Goal: Check status: Check status

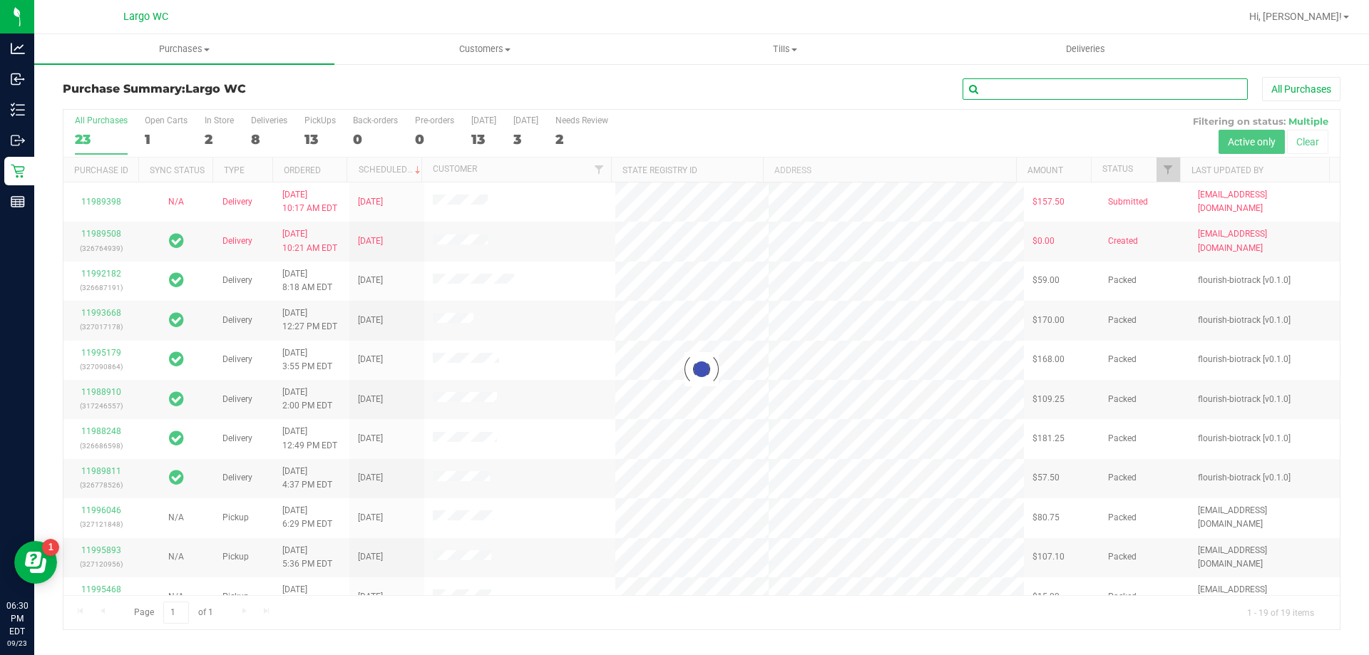
click at [1050, 92] on input "text" at bounding box center [1104, 88] width 285 height 21
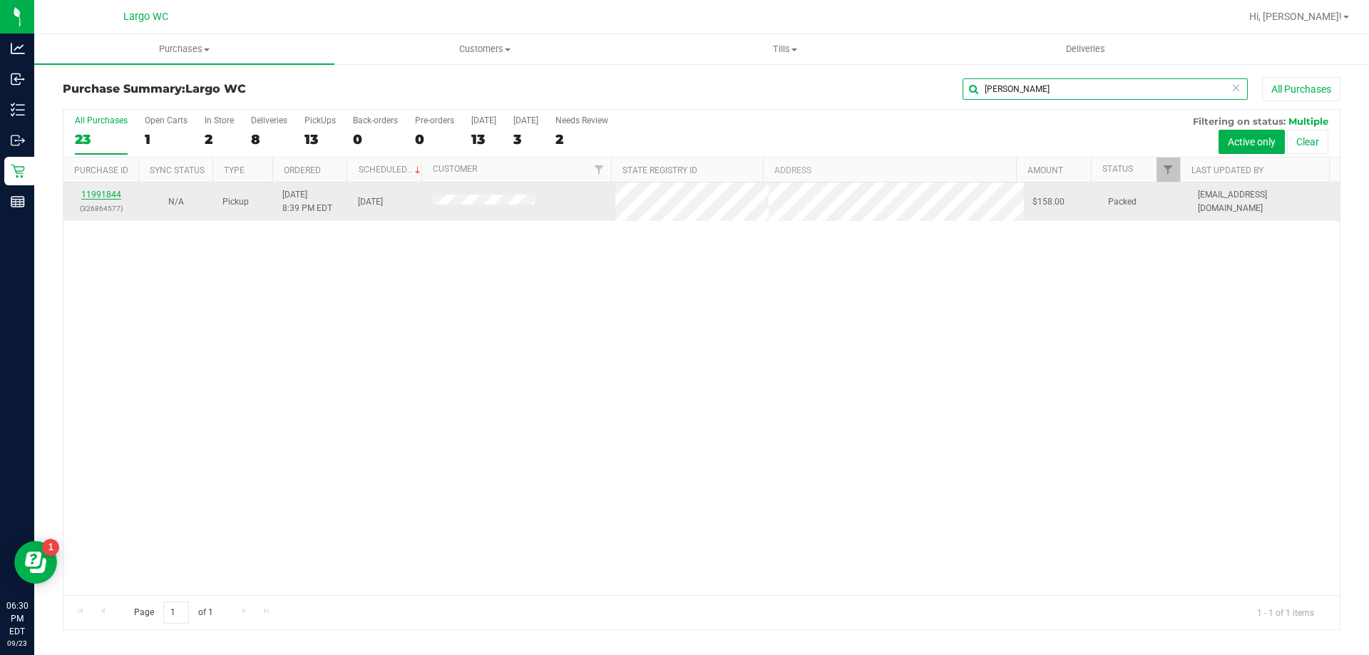
type input "[PERSON_NAME]"
click at [112, 196] on link "11991844" at bounding box center [101, 195] width 40 height 10
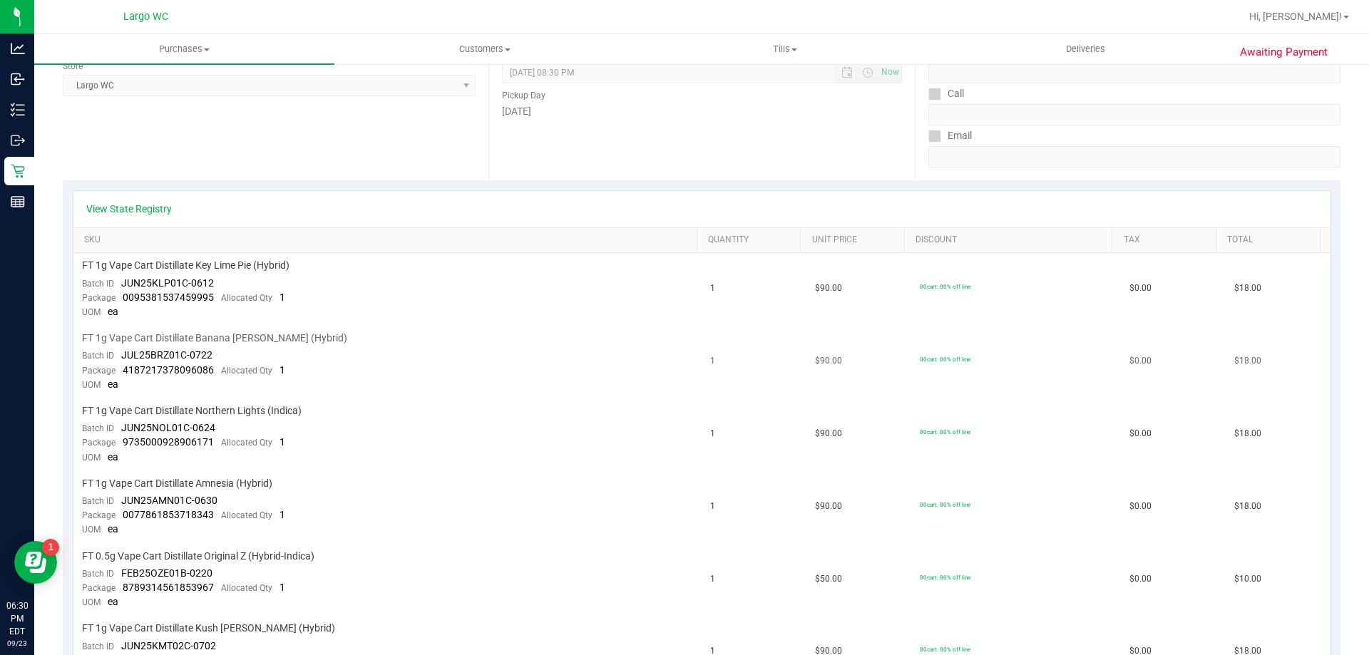
scroll to position [71, 0]
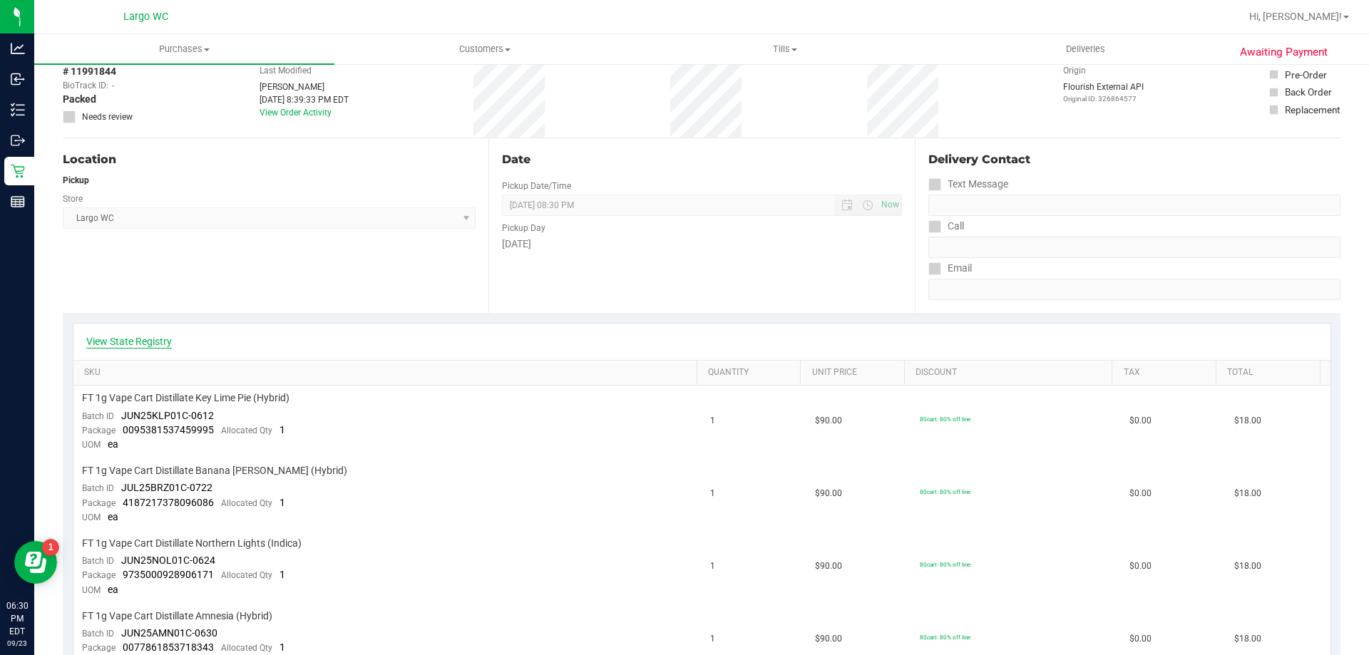
click at [119, 341] on link "View State Registry" at bounding box center [129, 341] width 86 height 14
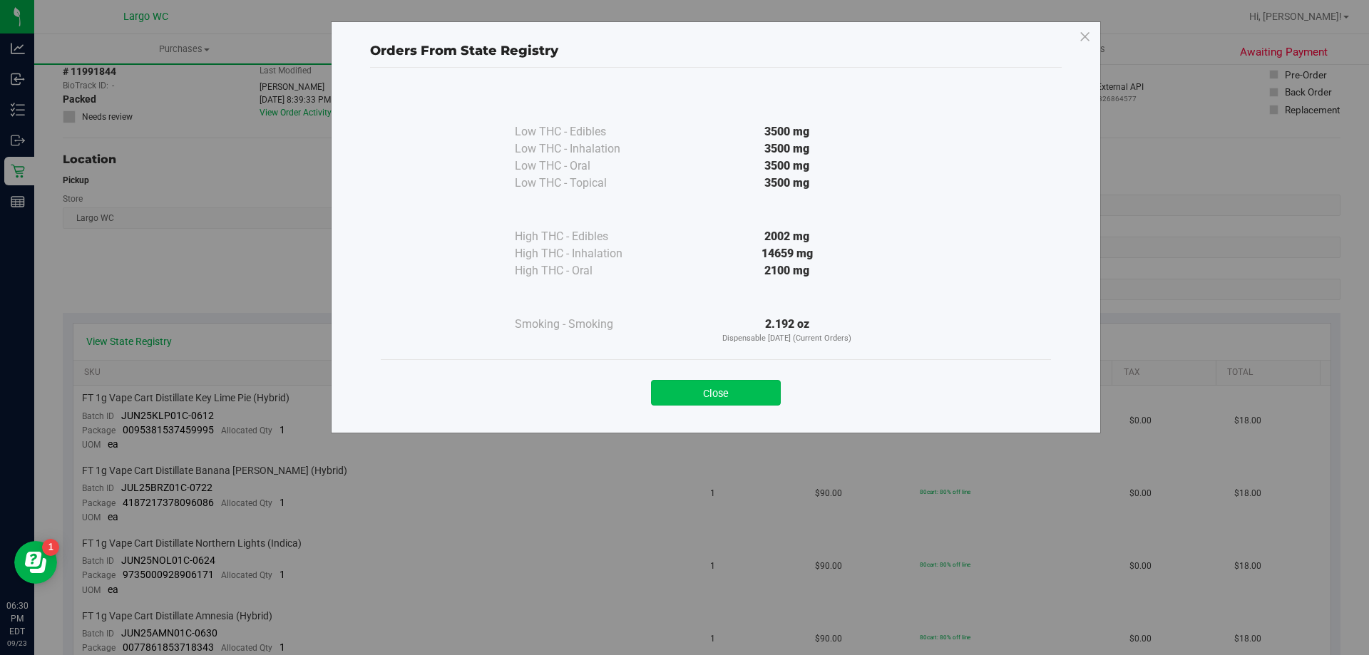
click at [701, 384] on button "Close" at bounding box center [716, 393] width 130 height 26
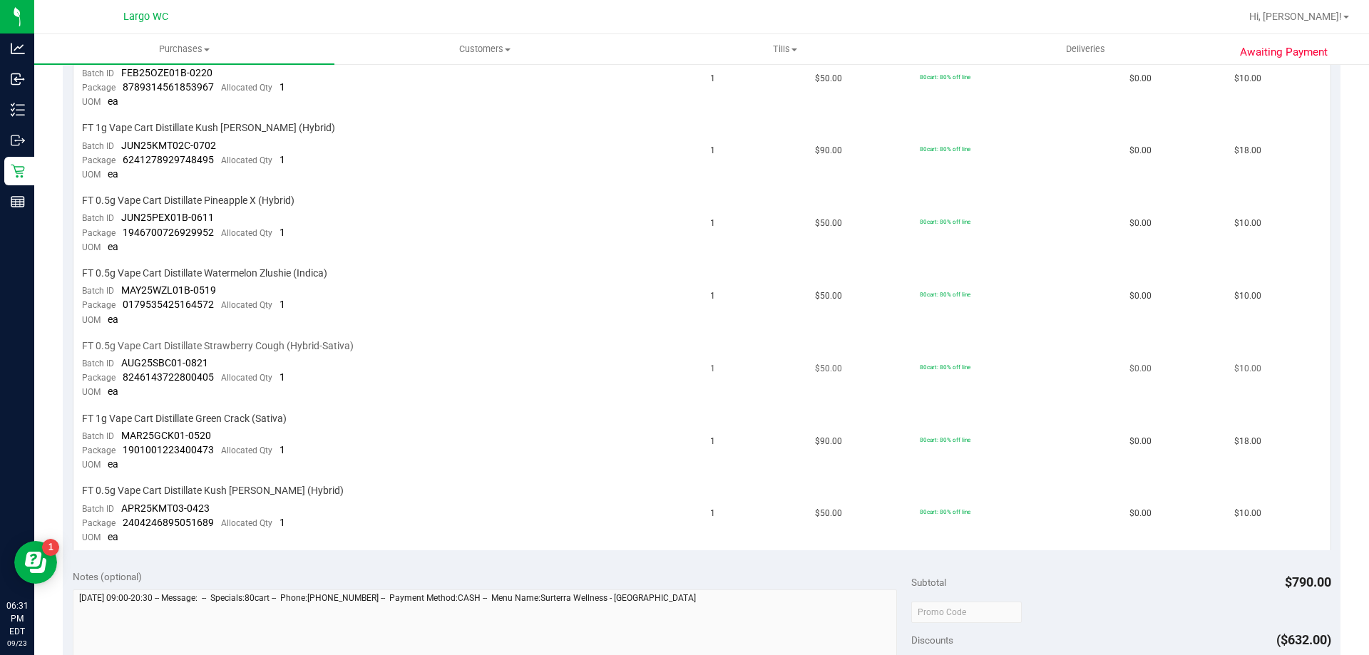
scroll to position [855, 0]
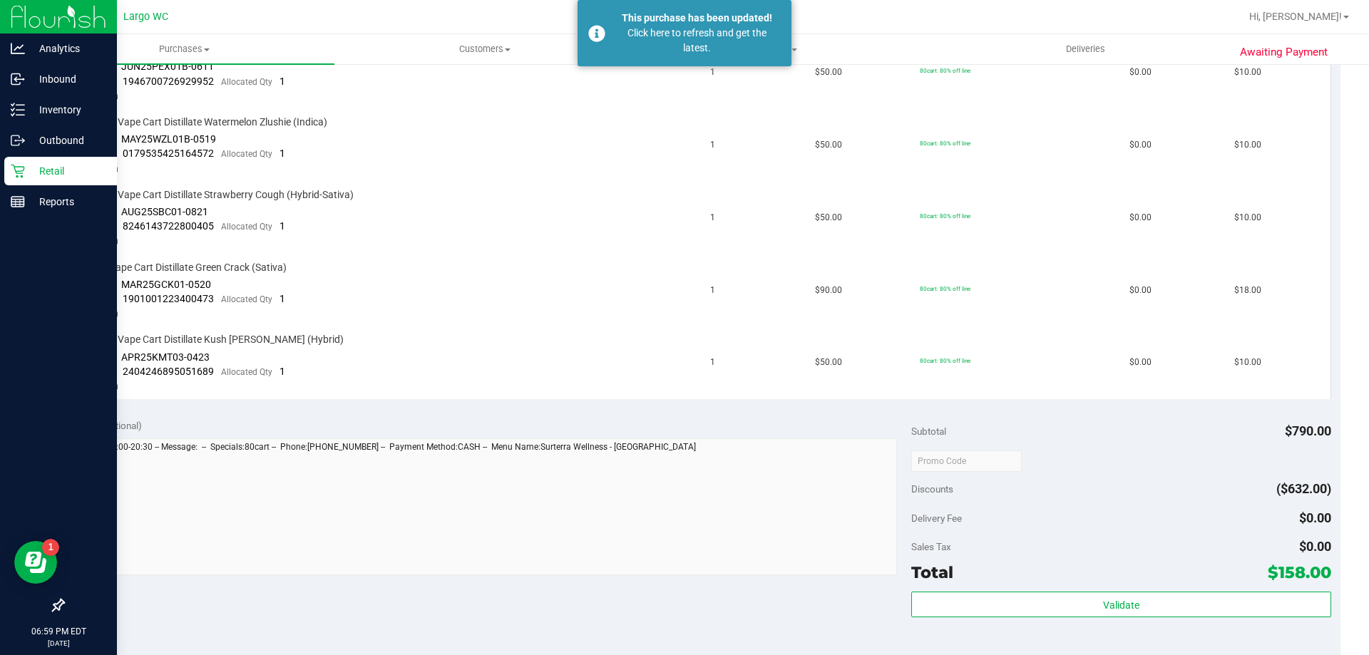
click at [26, 168] on p "Retail" at bounding box center [68, 171] width 86 height 17
click at [27, 168] on p "Retail" at bounding box center [68, 171] width 86 height 17
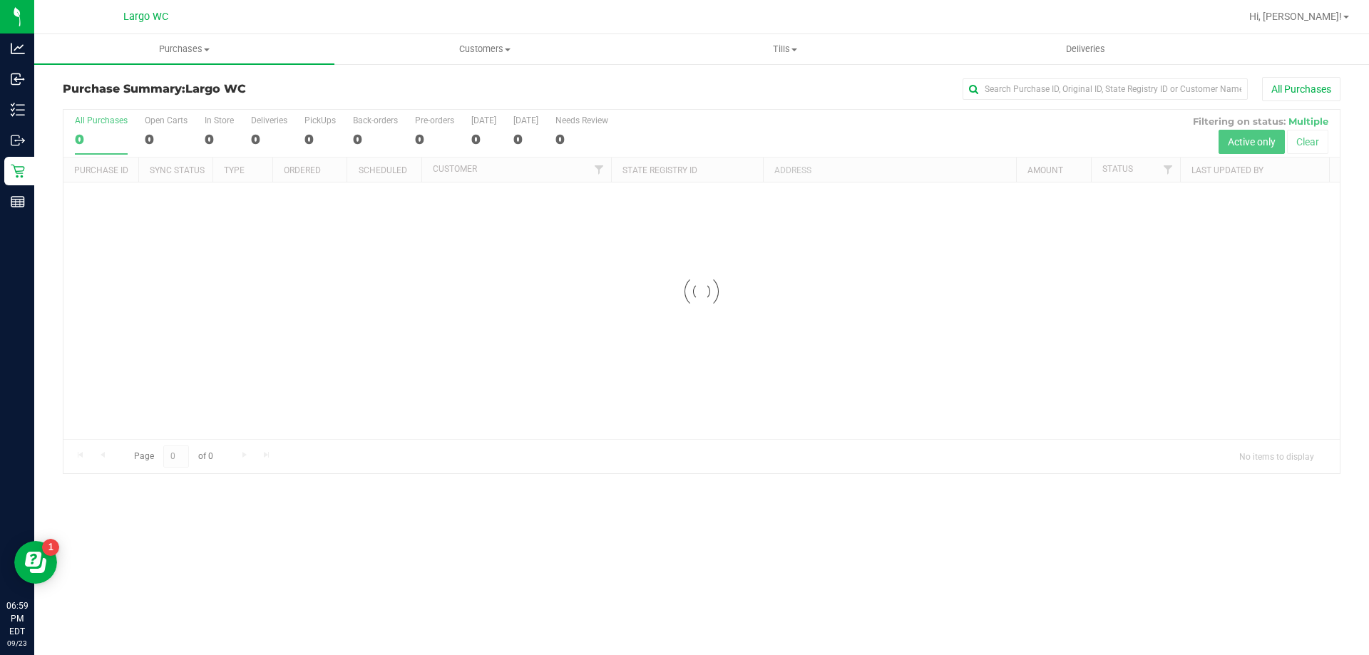
click at [1145, 102] on div "Purchase Summary: [GEOGRAPHIC_DATA] All Purchases" at bounding box center [702, 92] width 1278 height 31
click at [1145, 97] on input "text" at bounding box center [1104, 88] width 285 height 21
click at [1011, 86] on input "sm" at bounding box center [1104, 88] width 285 height 21
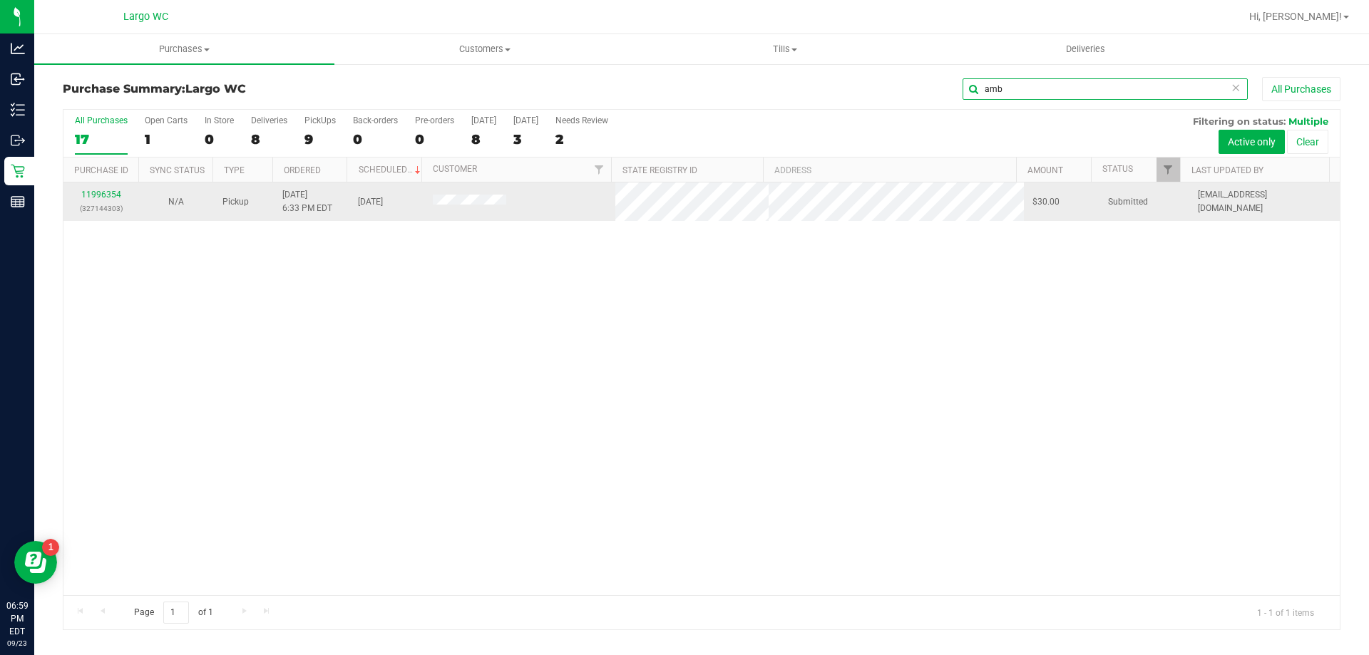
type input "amb"
click at [101, 189] on div "11996354 (327144303)" at bounding box center [101, 201] width 58 height 27
click at [104, 191] on link "11996354" at bounding box center [101, 195] width 40 height 10
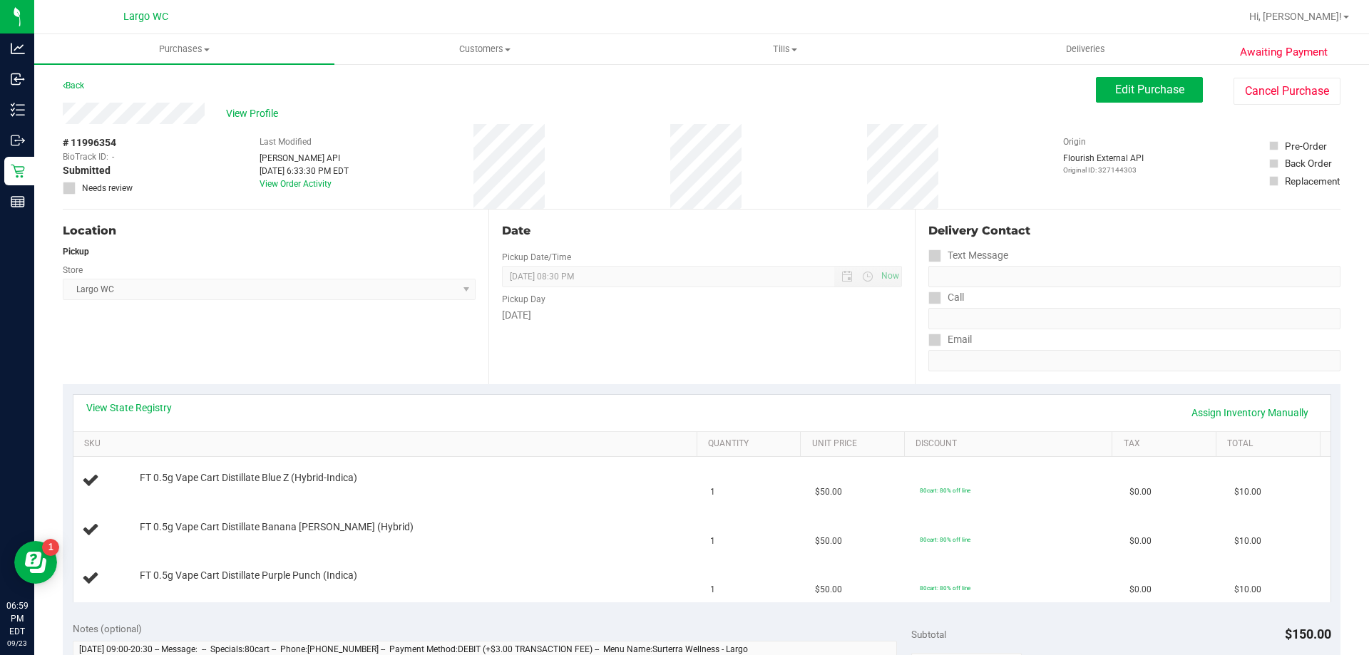
drag, startPoint x: 342, startPoint y: 382, endPoint x: 319, endPoint y: 384, distance: 23.6
click at [342, 381] on div "Location Pickup Store Largo WC Select Store [PERSON_NAME][GEOGRAPHIC_DATA] [PER…" at bounding box center [276, 297] width 426 height 175
click at [132, 401] on link "View State Registry" at bounding box center [129, 408] width 86 height 14
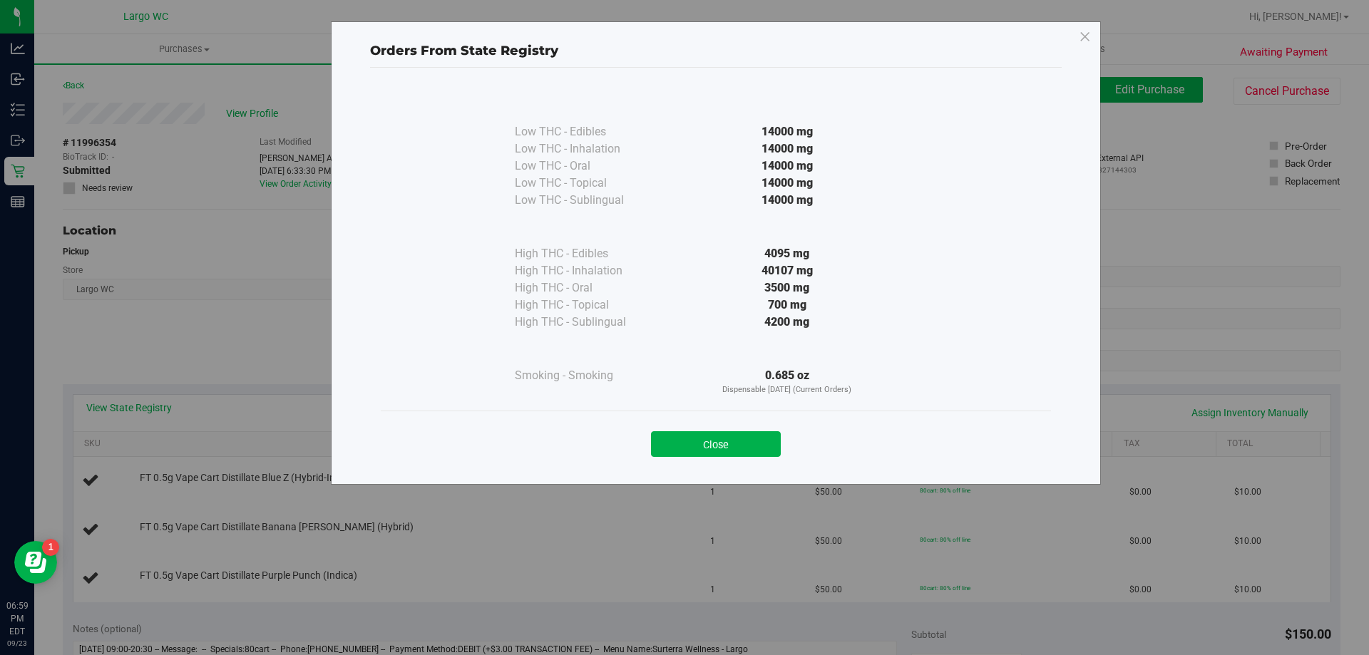
click at [139, 404] on div "Orders From State Registry Low THC - Edibles 14000 mg" at bounding box center [689, 327] width 1379 height 655
click at [716, 450] on button "Close" at bounding box center [716, 444] width 130 height 26
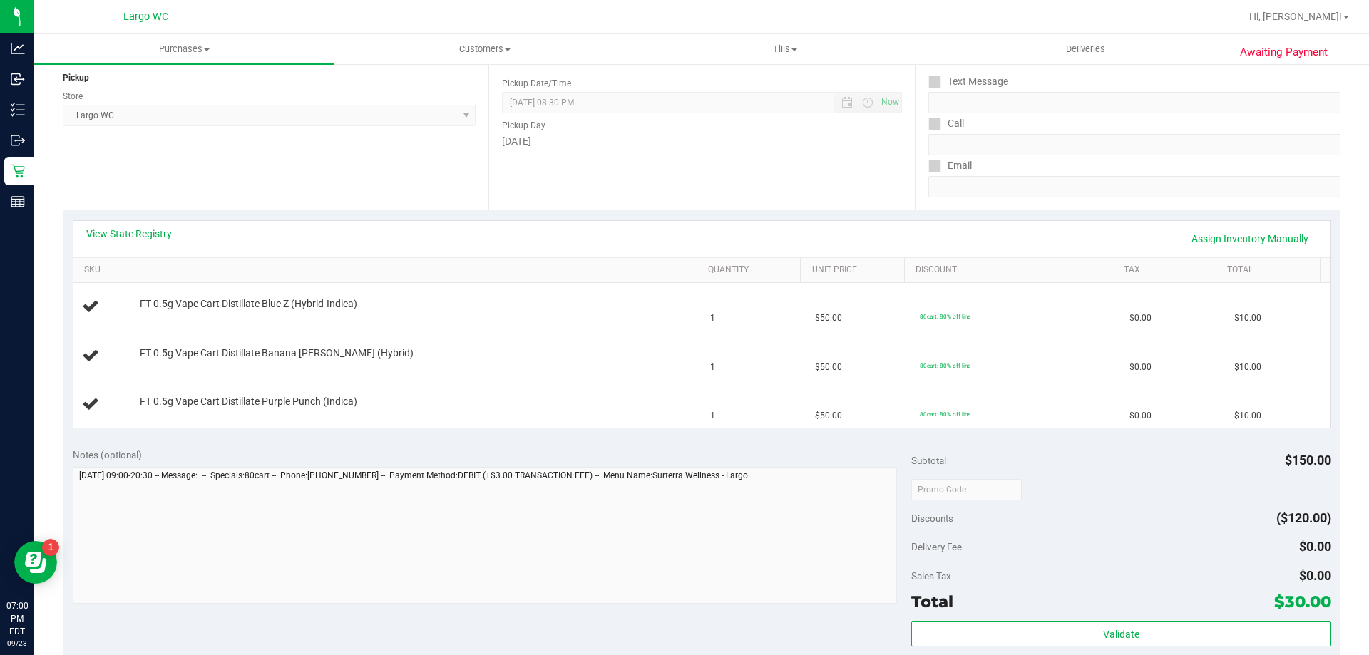
scroll to position [428, 0]
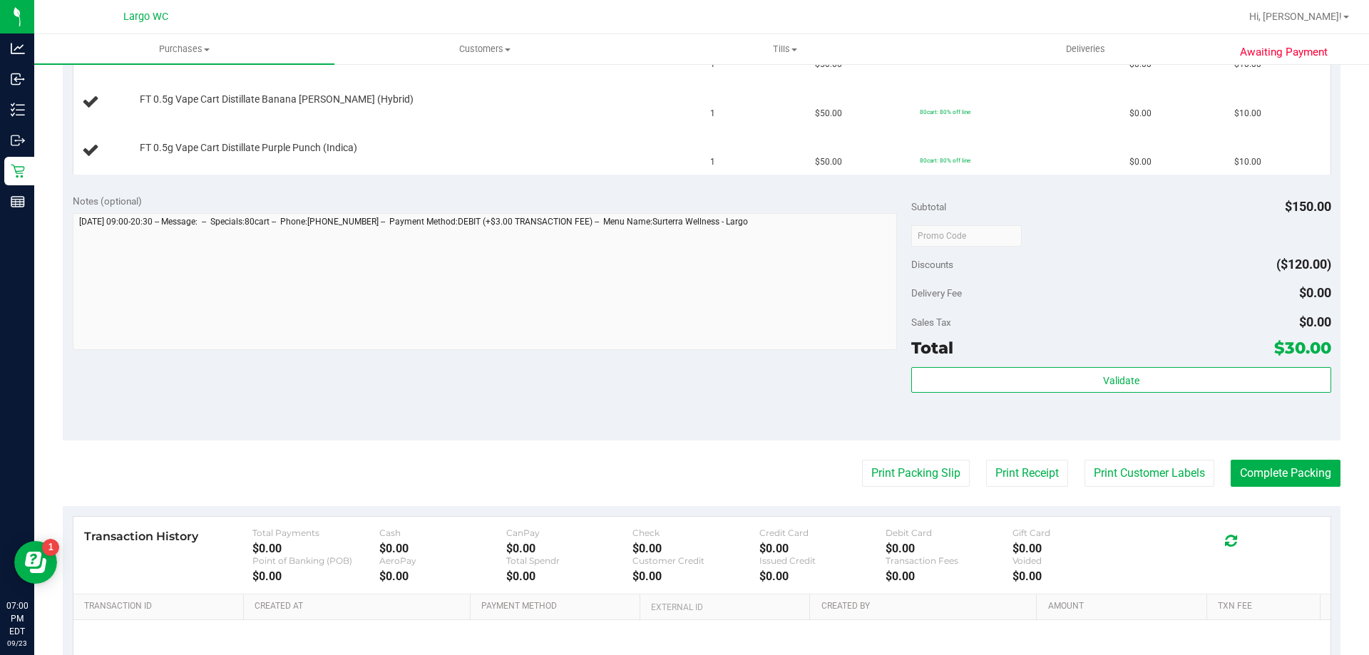
click at [255, 394] on div "Notes (optional) Subtotal $150.00 Discounts ($120.00) Delivery Fee $0.00 Sales …" at bounding box center [702, 312] width 1278 height 257
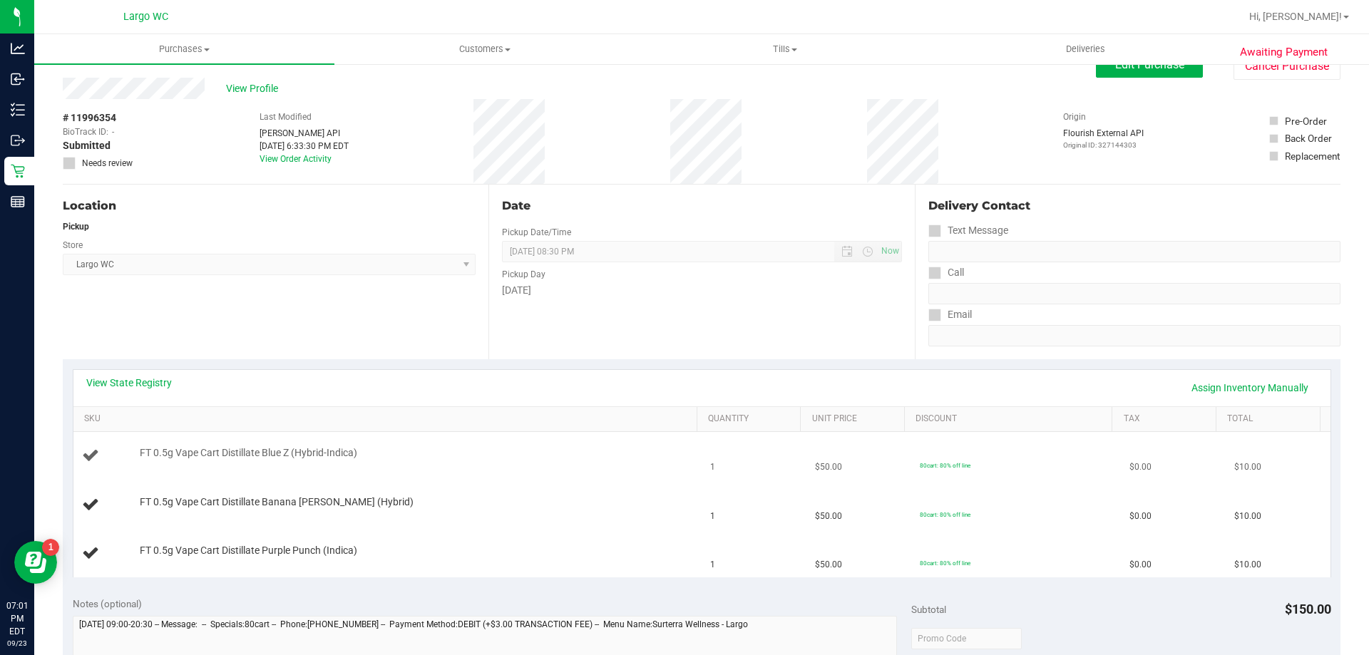
scroll to position [0, 0]
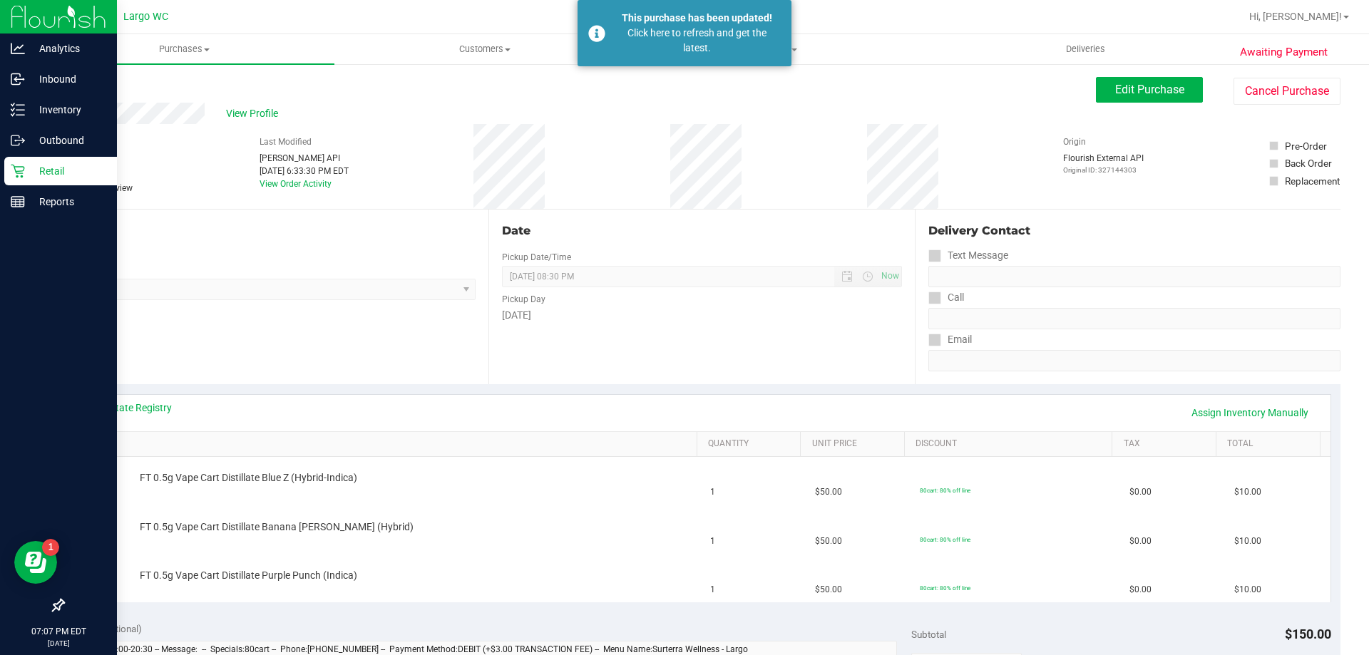
click at [19, 163] on div "Retail" at bounding box center [60, 171] width 113 height 29
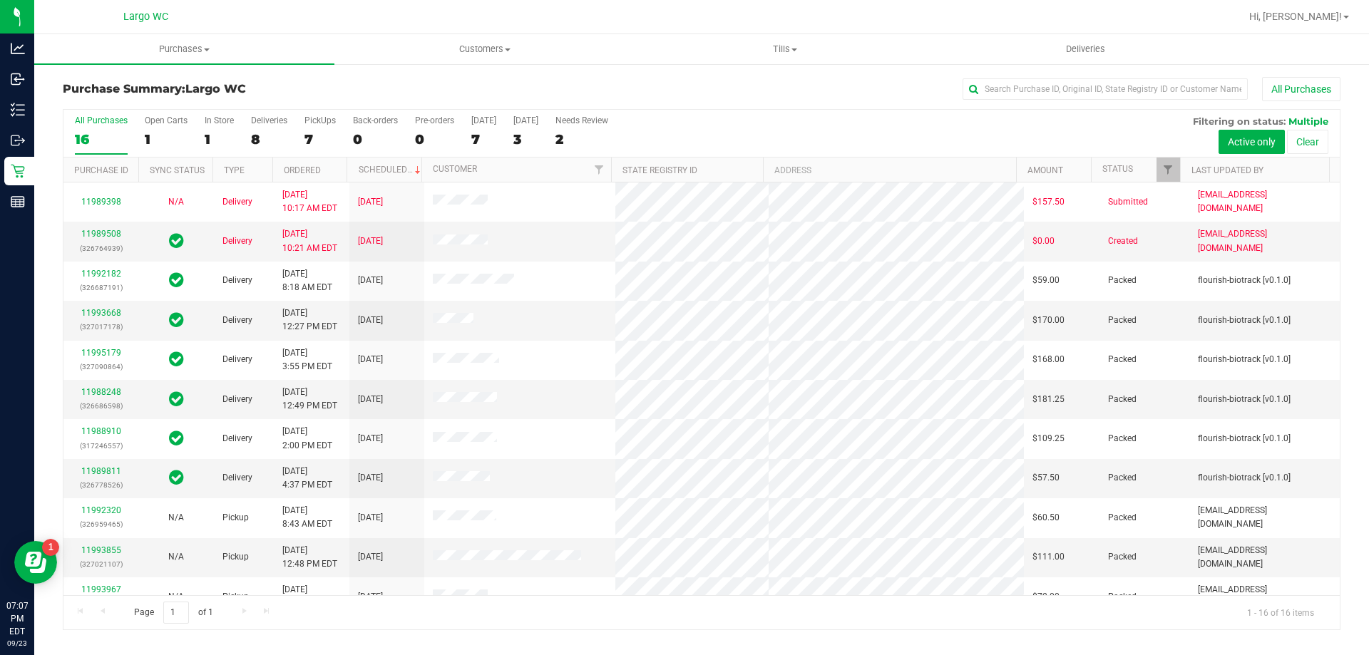
click at [212, 136] on div "1" at bounding box center [219, 139] width 29 height 16
click at [0, 0] on input "In Store 1" at bounding box center [0, 0] width 0 height 0
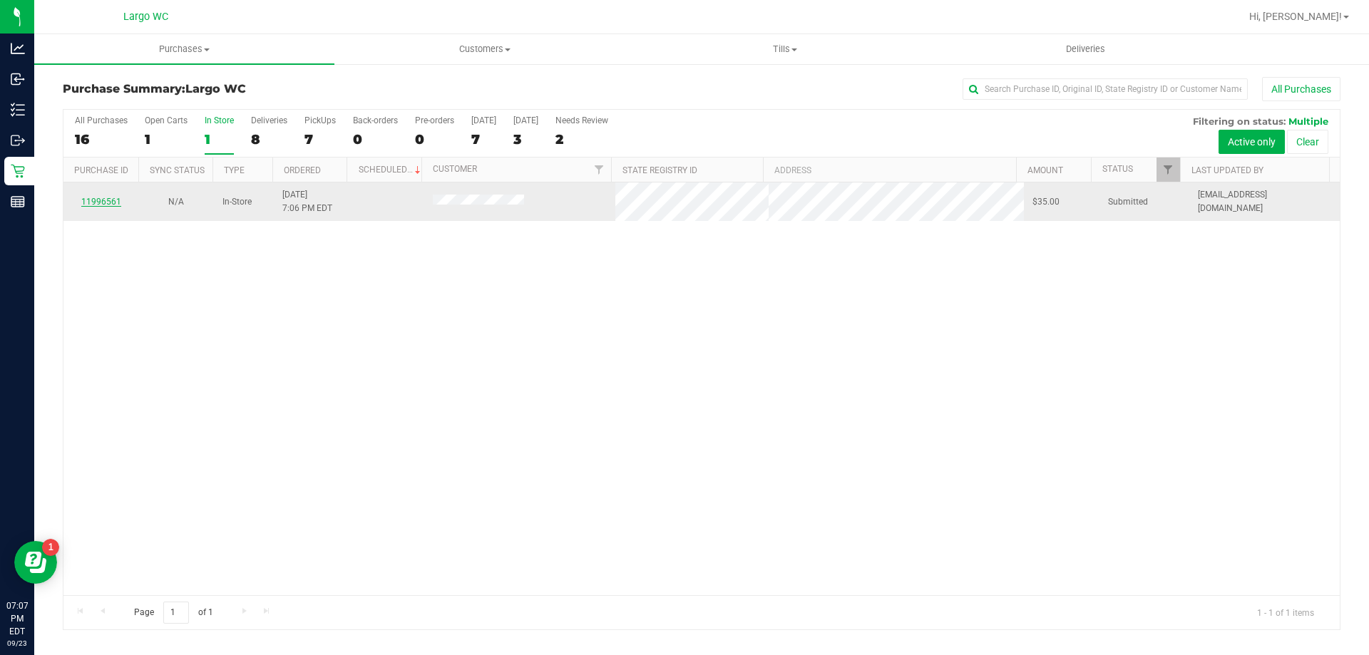
click at [98, 205] on link "11996561" at bounding box center [101, 202] width 40 height 10
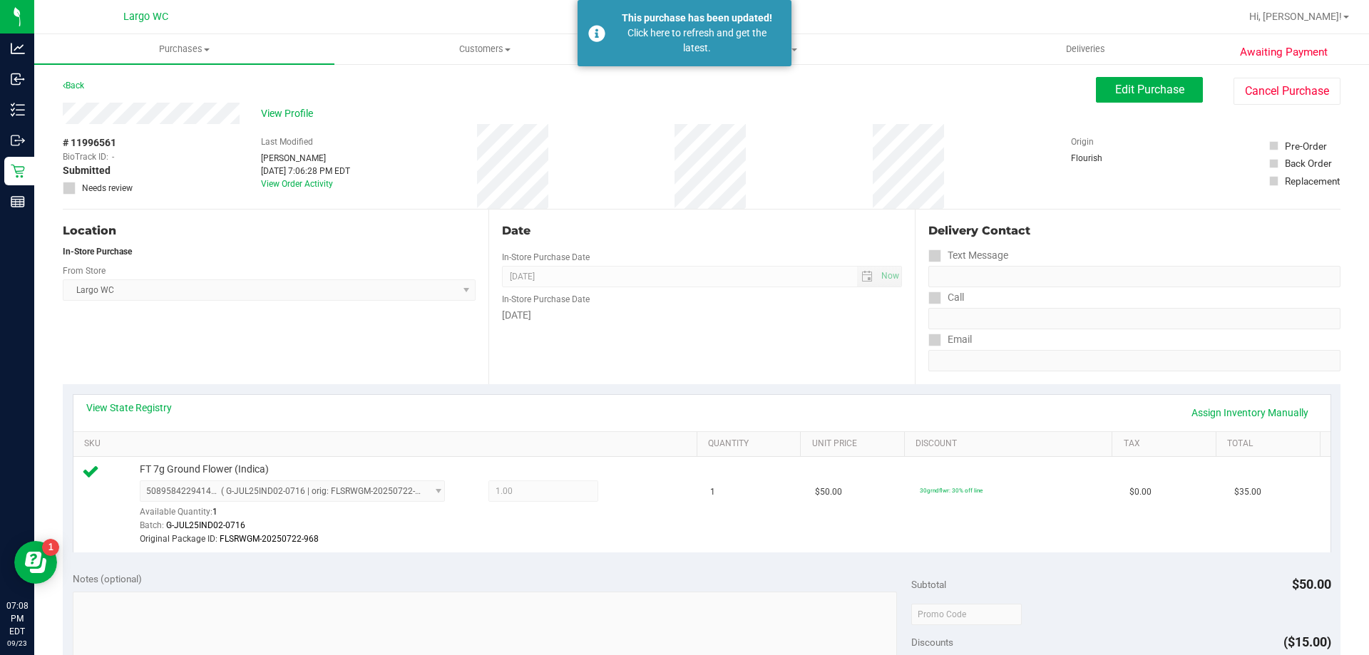
drag, startPoint x: 1179, startPoint y: 220, endPoint x: 1136, endPoint y: 243, distance: 49.1
click at [1179, 220] on div "Delivery Contact Text Message Call Email" at bounding box center [1128, 297] width 426 height 175
drag, startPoint x: 293, startPoint y: 336, endPoint x: 201, endPoint y: 138, distance: 217.8
click at [293, 305] on div "Location In-Store Purchase From Store Largo WC Select Store [PERSON_NAME][GEOGR…" at bounding box center [276, 297] width 426 height 175
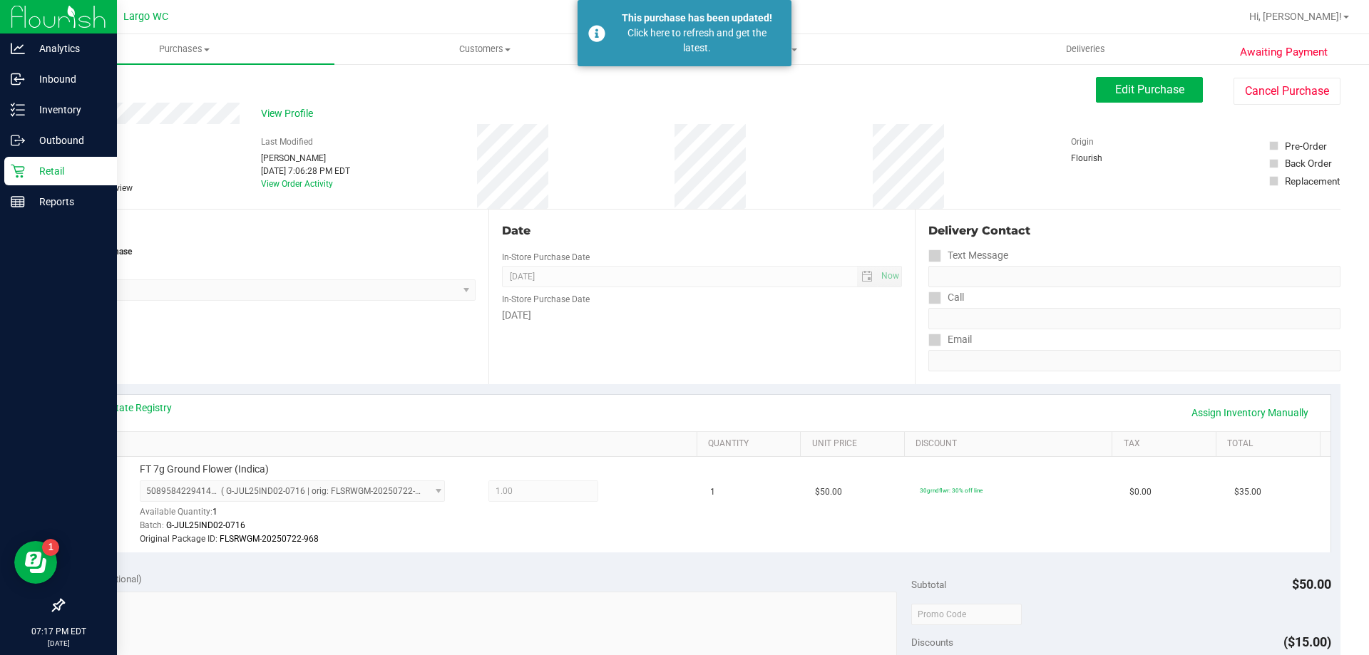
drag, startPoint x: 5, startPoint y: 177, endPoint x: 11, endPoint y: 168, distance: 10.9
click at [7, 177] on div "Retail" at bounding box center [60, 171] width 113 height 29
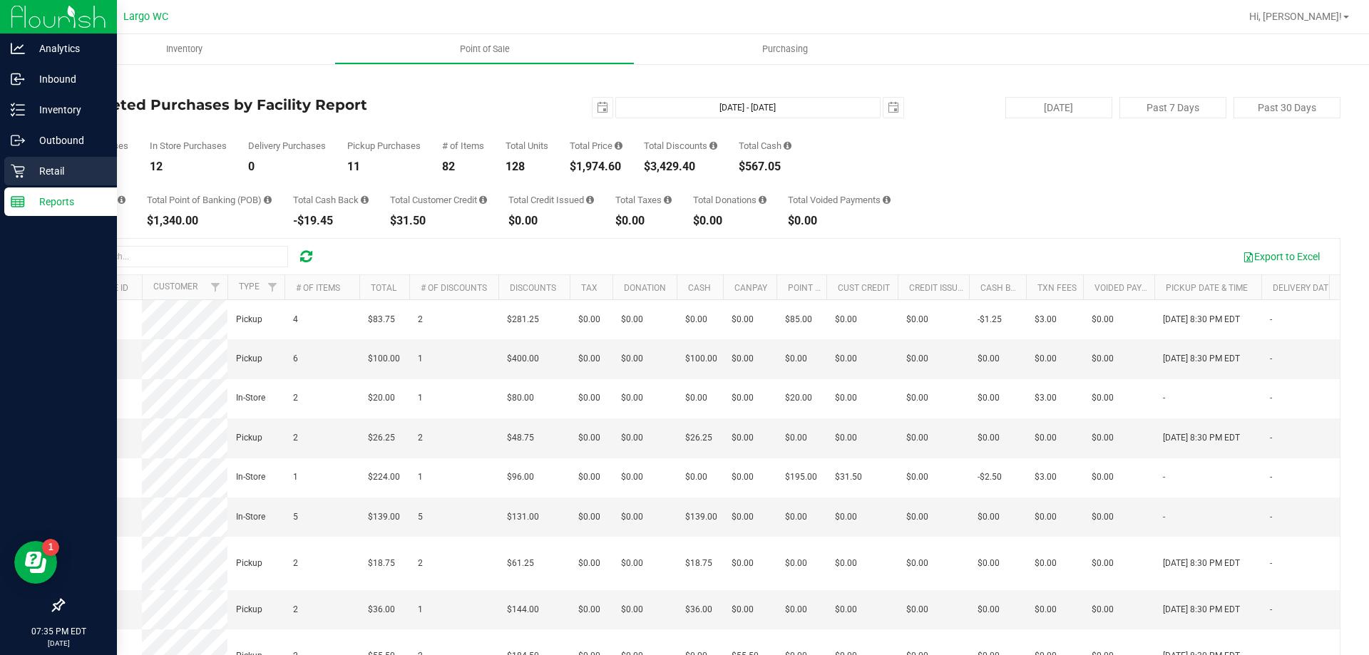
click at [26, 160] on div "Retail" at bounding box center [60, 171] width 113 height 29
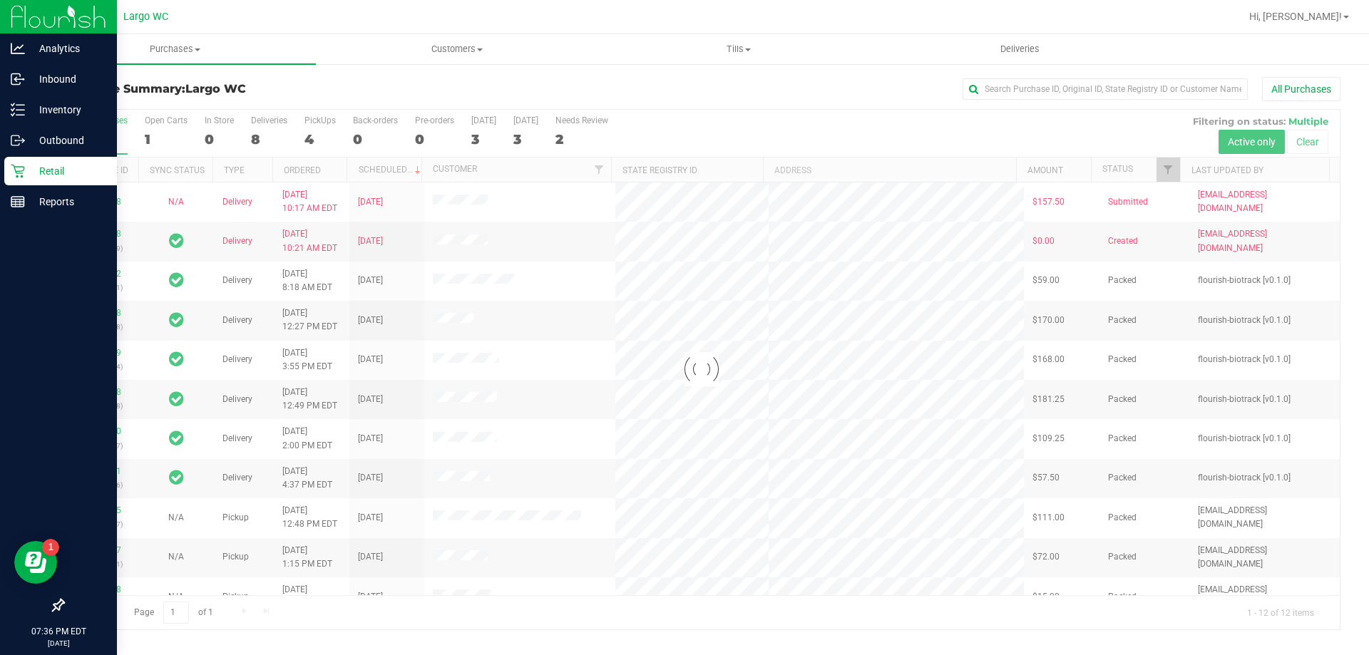
click at [260, 137] on div at bounding box center [701, 370] width 1276 height 520
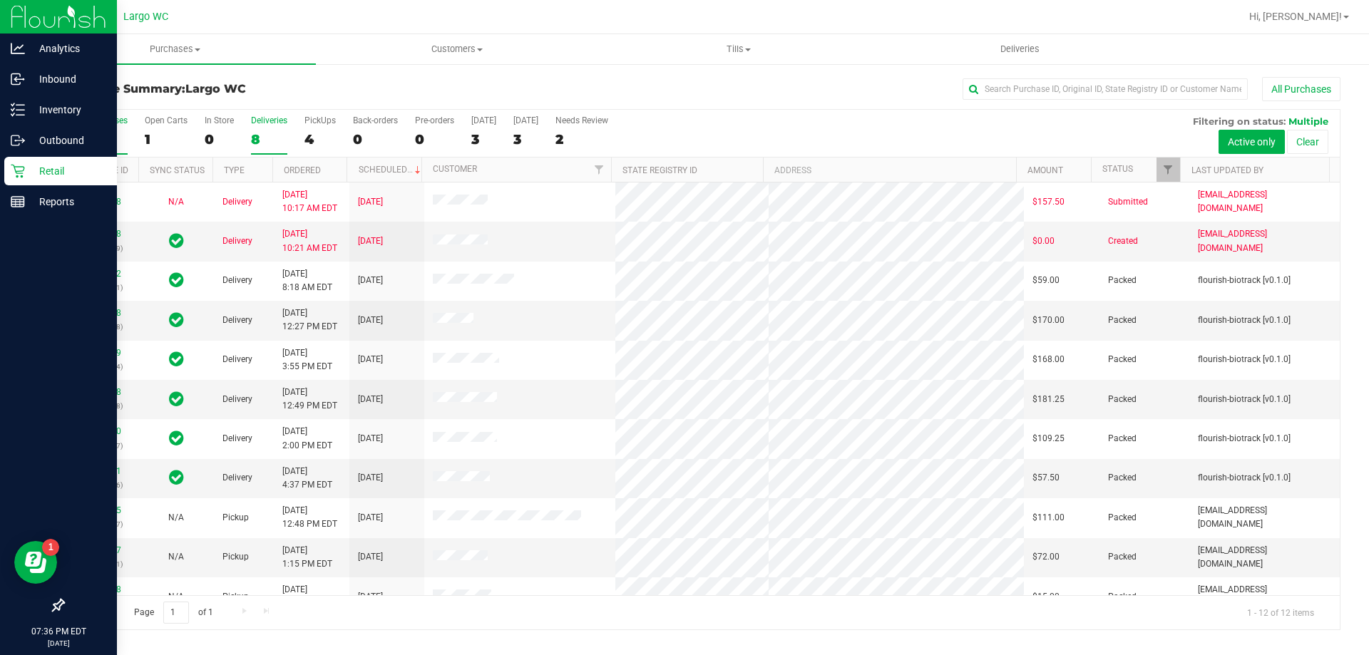
click at [252, 133] on div "8" at bounding box center [269, 139] width 36 height 16
click at [0, 0] on input "Deliveries 8" at bounding box center [0, 0] width 0 height 0
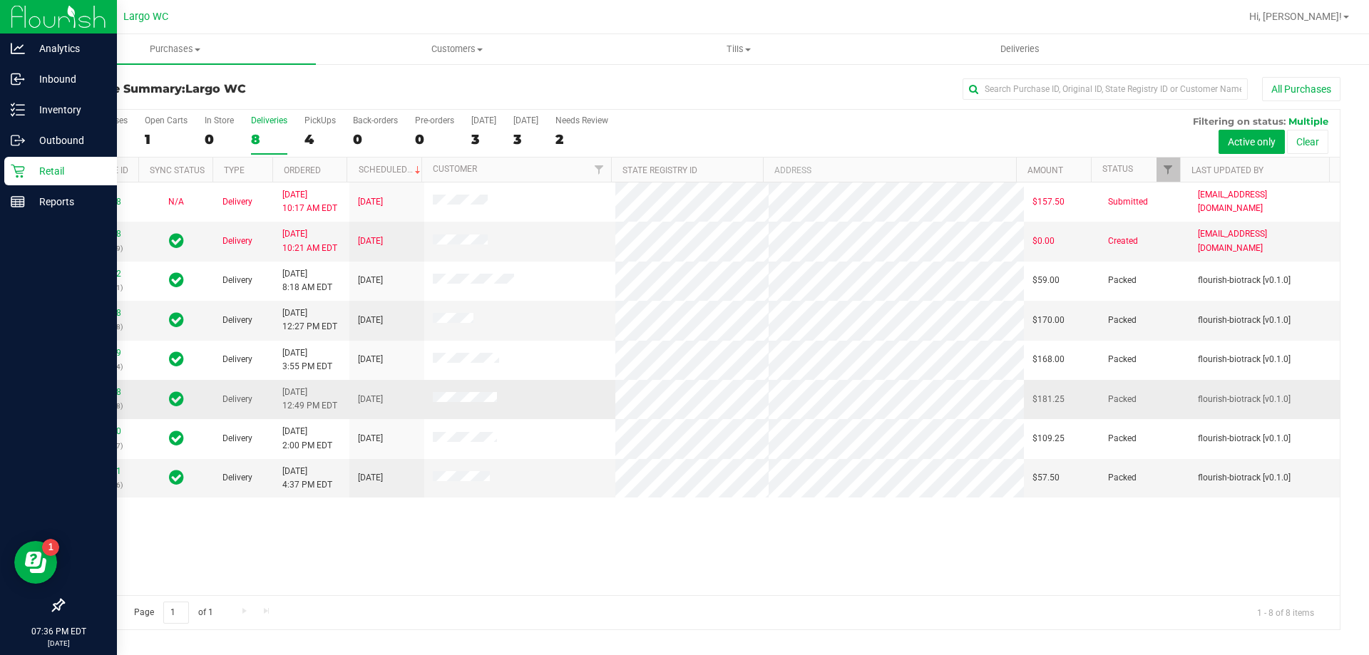
drag, startPoint x: 526, startPoint y: 388, endPoint x: 426, endPoint y: 400, distance: 101.2
click at [426, 400] on td at bounding box center [520, 399] width 192 height 39
click at [565, 408] on td at bounding box center [520, 399] width 192 height 39
drag, startPoint x: 397, startPoint y: 245, endPoint x: 356, endPoint y: 247, distance: 41.4
click at [356, 247] on td "[DATE]" at bounding box center [386, 241] width 75 height 39
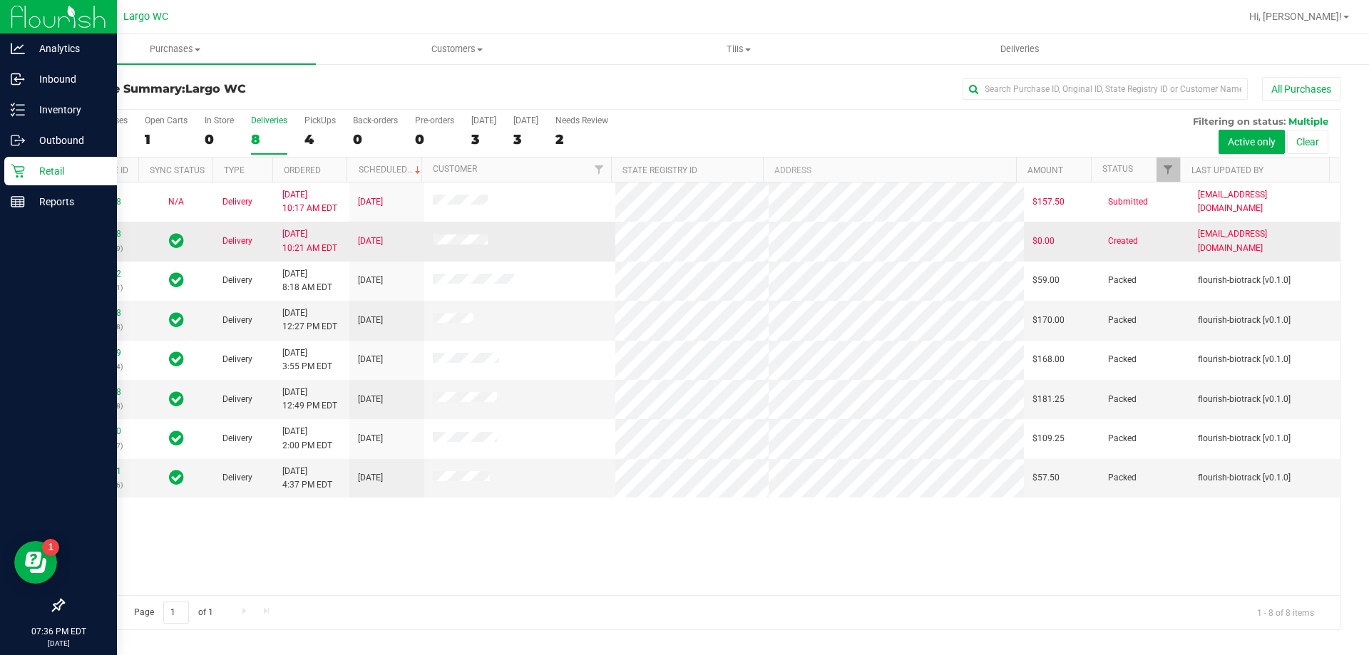
click at [399, 247] on td "[DATE]" at bounding box center [386, 241] width 75 height 39
click at [109, 230] on link "11989508" at bounding box center [101, 234] width 40 height 10
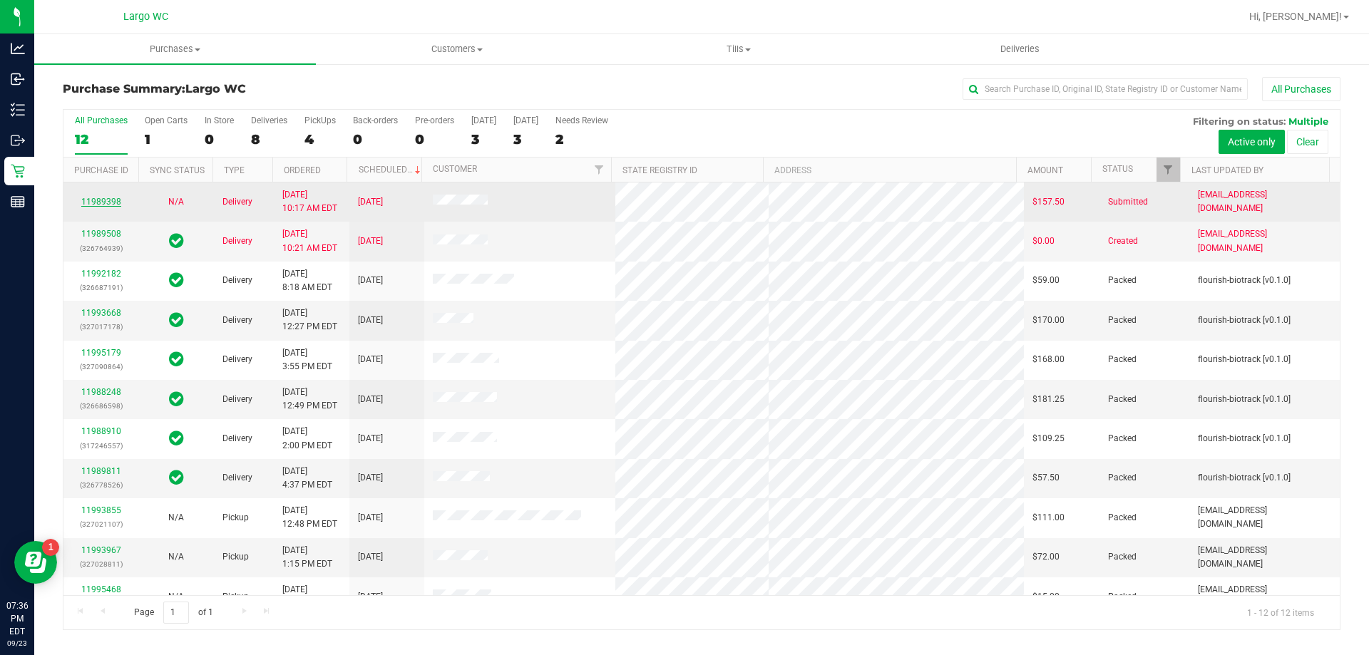
click at [95, 199] on link "11989398" at bounding box center [101, 202] width 40 height 10
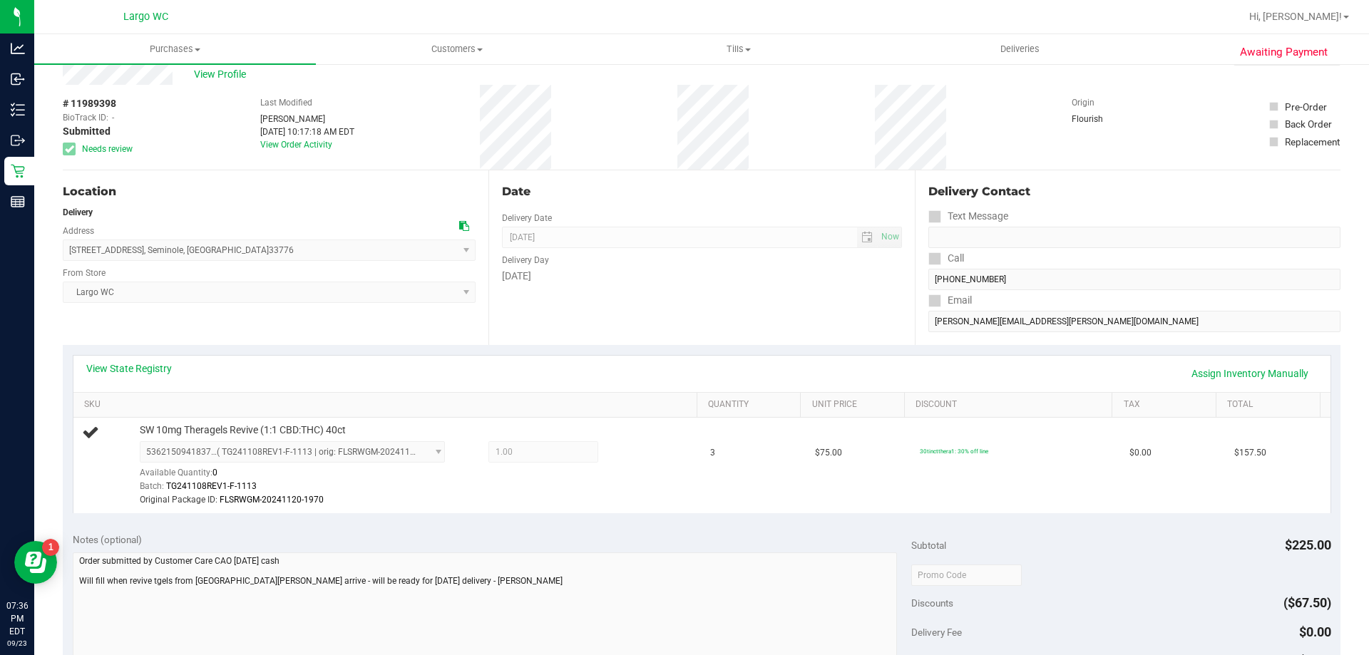
scroll to position [71, 0]
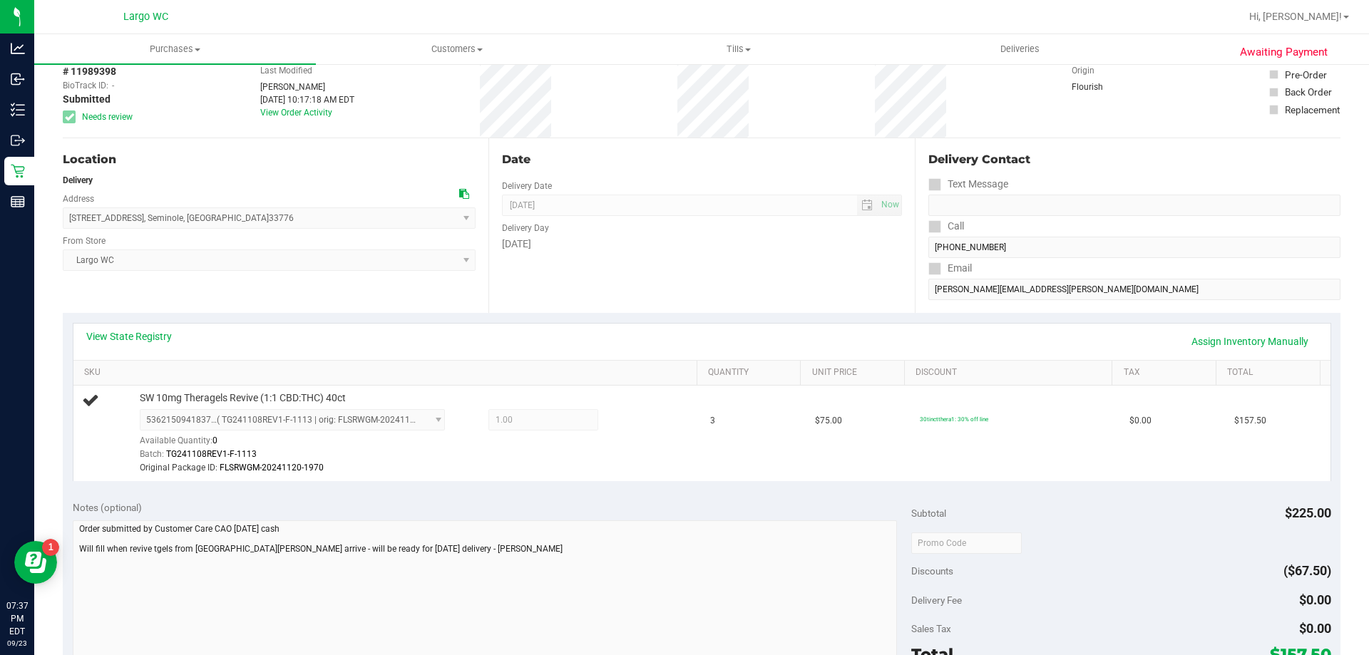
click at [55, 537] on div "Awaiting Payment Back Edit Purchase Cancel Purchase View Profile # 11989398 Bio…" at bounding box center [701, 549] width 1335 height 1117
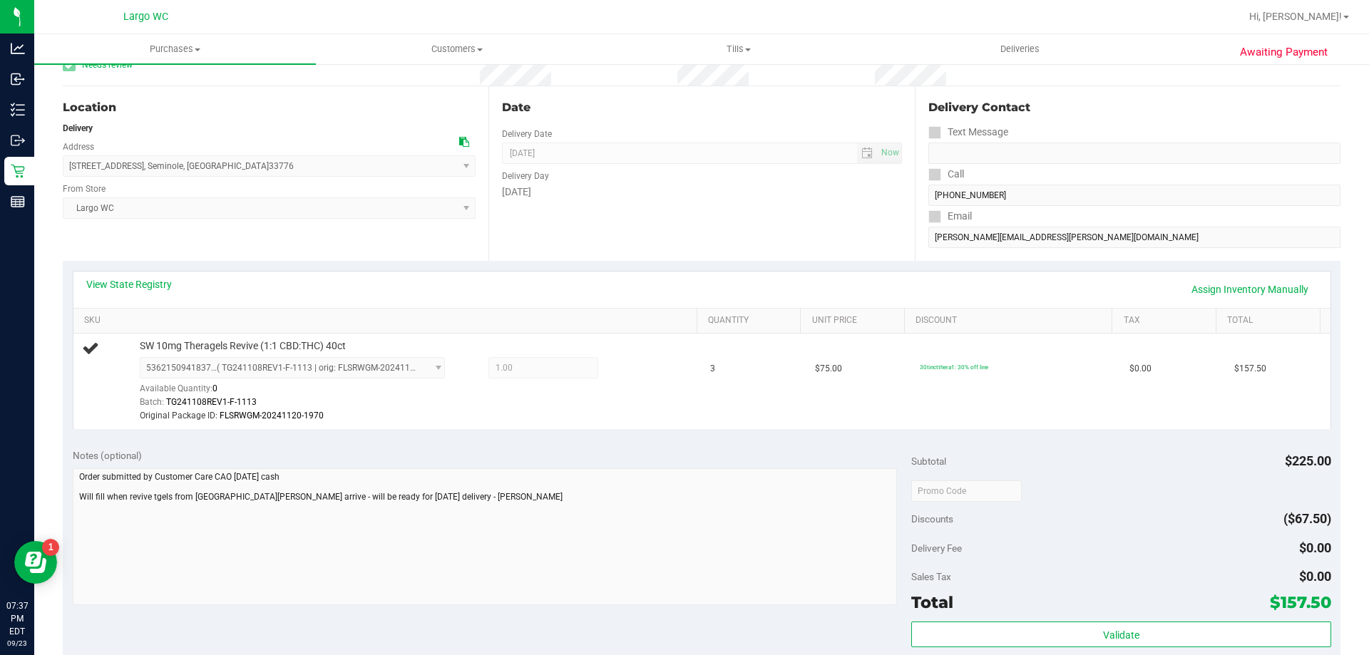
scroll to position [143, 0]
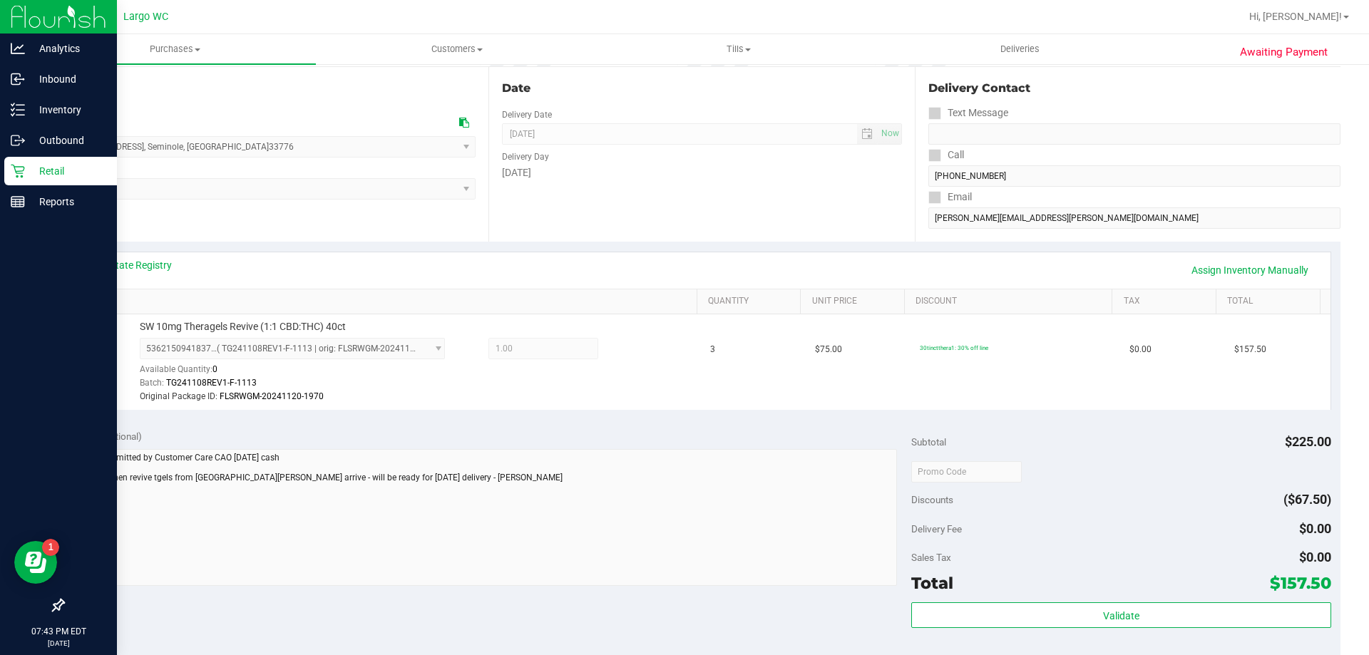
click at [34, 175] on p "Retail" at bounding box center [68, 171] width 86 height 17
